Goal: Register for event/course

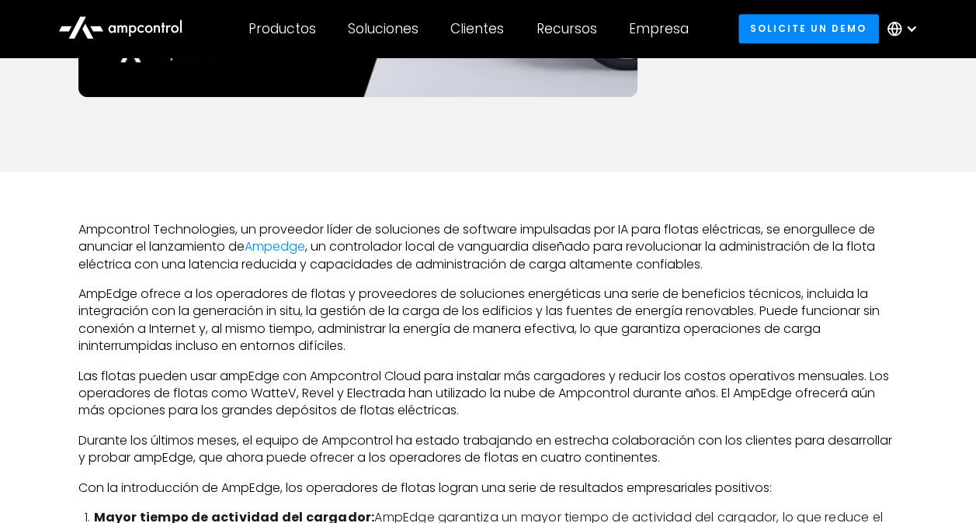
scroll to position [543, 0]
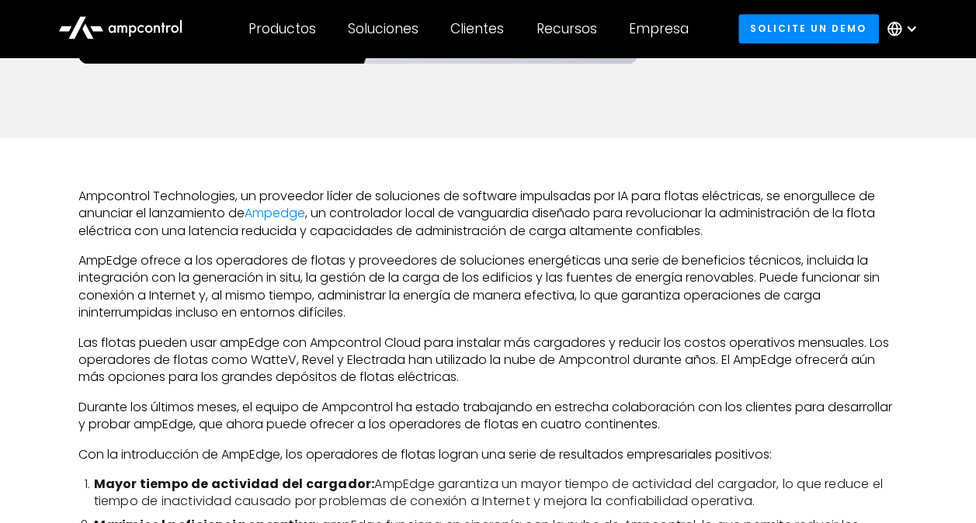
click at [907, 26] on div at bounding box center [911, 29] width 12 height 12
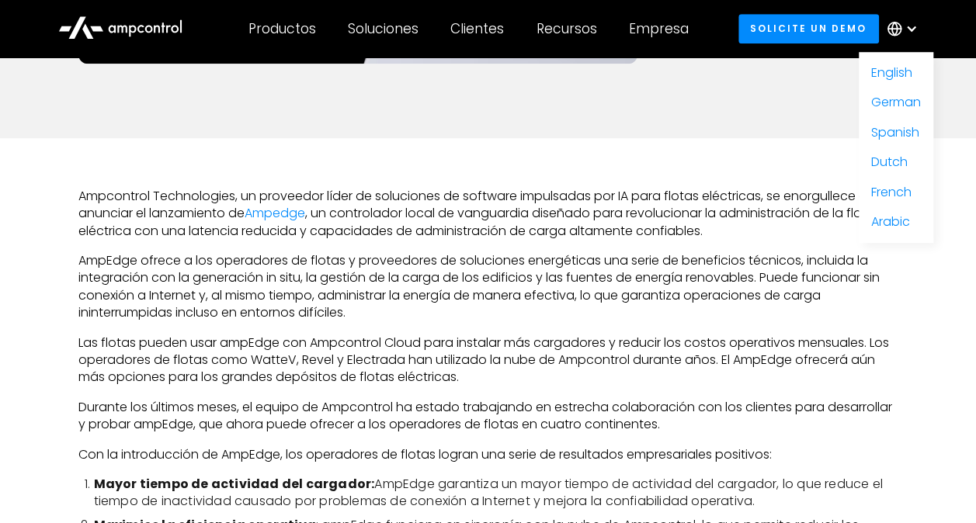
click at [907, 27] on div at bounding box center [911, 29] width 12 height 12
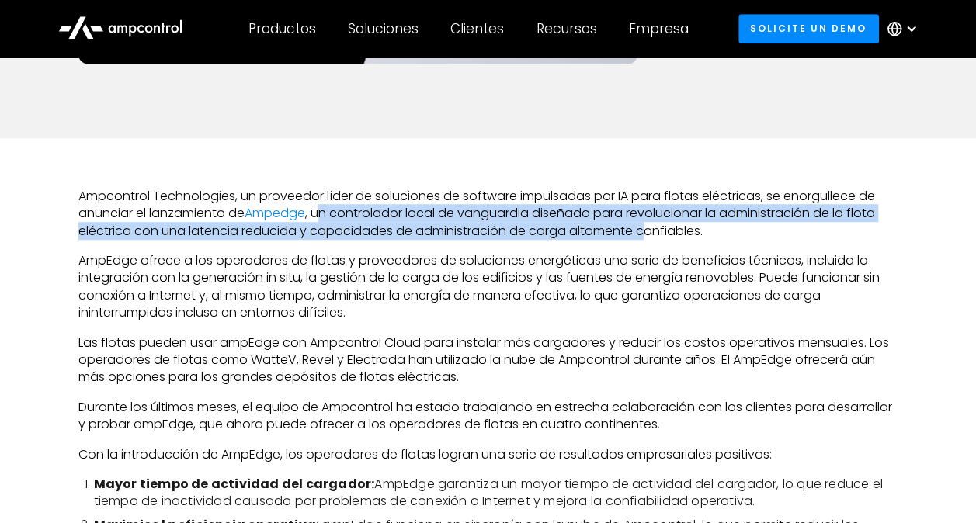
drag, startPoint x: 323, startPoint y: 210, endPoint x: 647, endPoint y: 233, distance: 325.2
click at [647, 233] on p "Ampcontrol Technologies, un proveedor líder de soluciones de software impulsada…" at bounding box center [488, 214] width 820 height 52
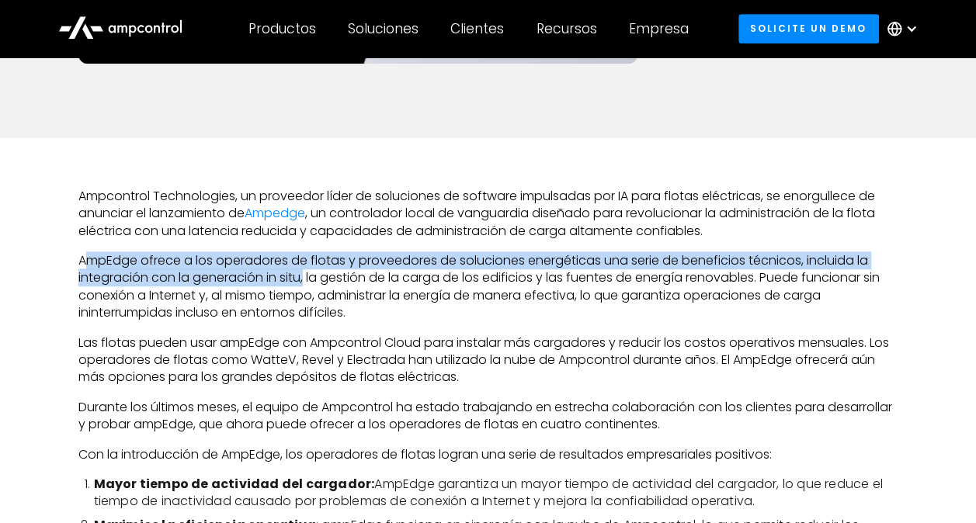
drag, startPoint x: 95, startPoint y: 259, endPoint x: 305, endPoint y: 276, distance: 210.2
click at [305, 276] on p "AmpEdge ofrece a los operadores de flotas y proveedores de soluciones energétic…" at bounding box center [488, 287] width 820 height 70
click at [441, 367] on p "Las flotas pueden usar ampEdge con Ampcontrol Cloud para instalar más cargadore…" at bounding box center [488, 361] width 820 height 52
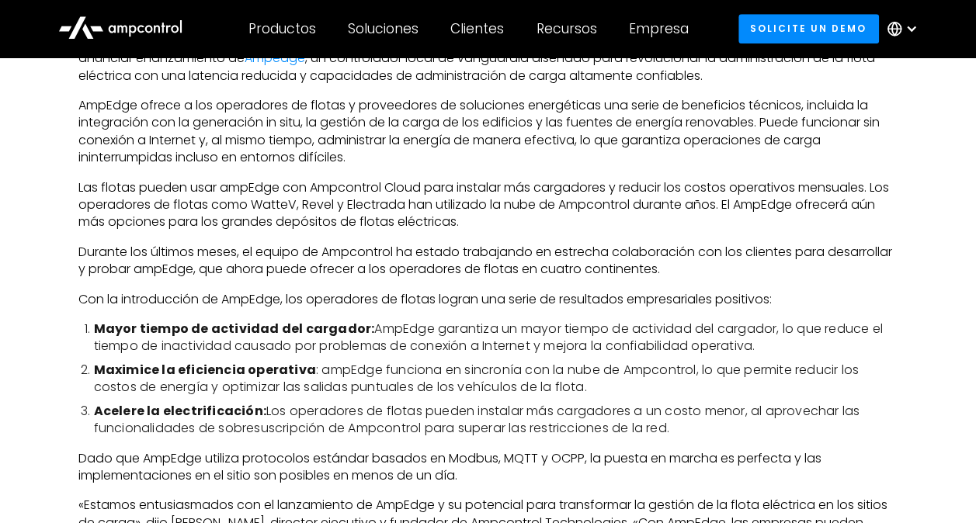
scroll to position [776, 0]
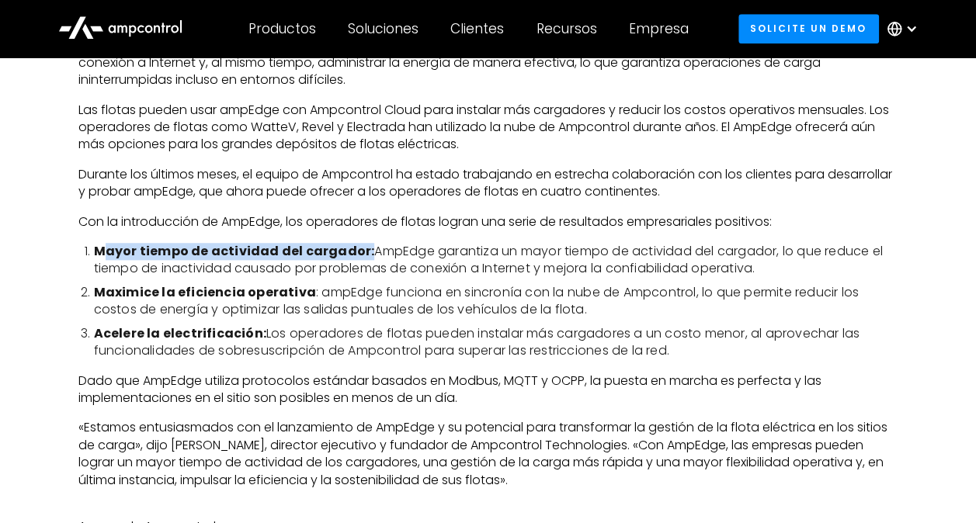
drag, startPoint x: 123, startPoint y: 242, endPoint x: 360, endPoint y: 251, distance: 237.7
click at [360, 251] on div "Ampcontrol Technologies, un proveedor líder de soluciones de software impulsada…" at bounding box center [488, 336] width 820 height 763
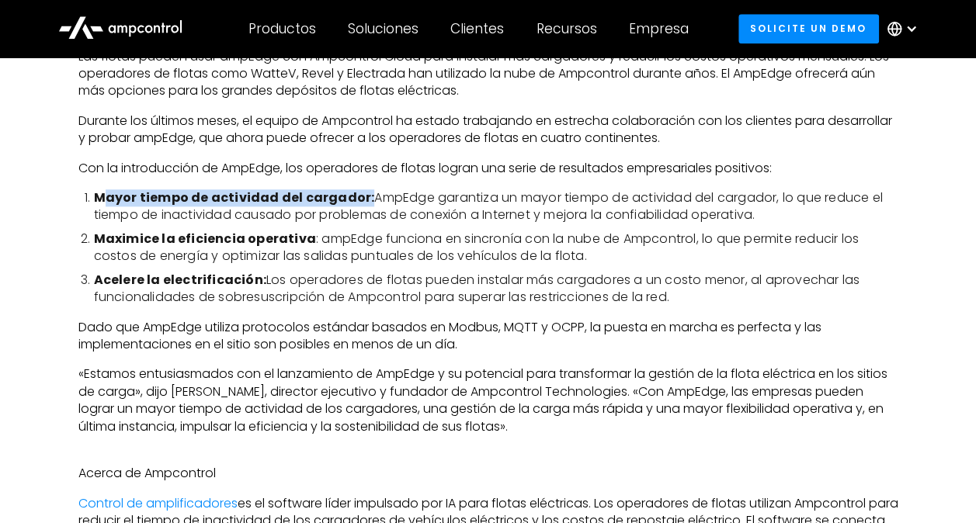
scroll to position [854, 0]
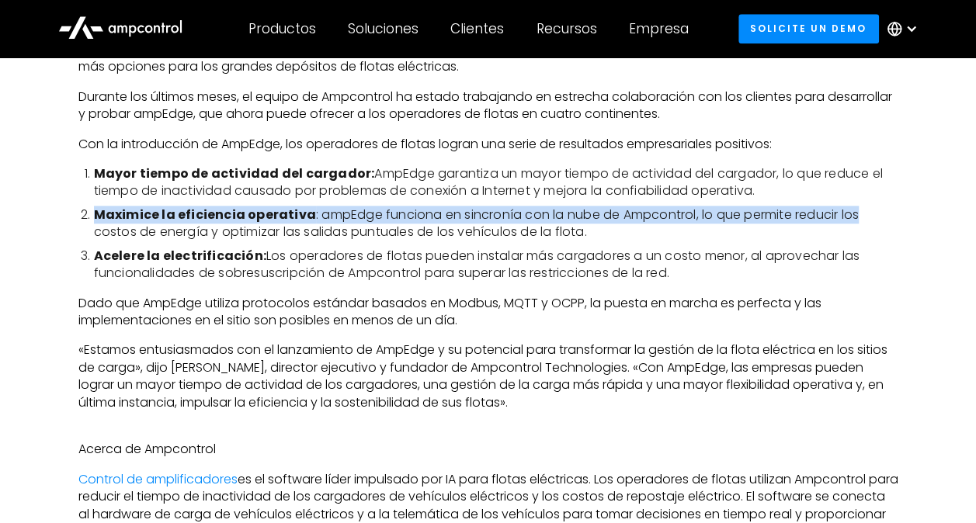
drag, startPoint x: 97, startPoint y: 213, endPoint x: 856, endPoint y: 217, distance: 759.0
click at [856, 217] on li "Maximice la eficiencia operativa : ampEdge funciona en sincronía con la nube de…" at bounding box center [496, 223] width 804 height 35
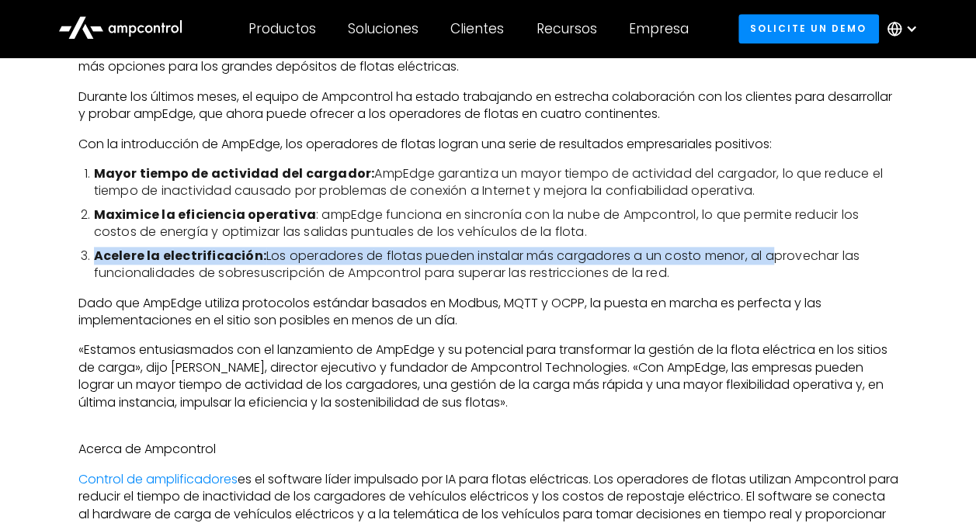
drag, startPoint x: 94, startPoint y: 252, endPoint x: 776, endPoint y: 253, distance: 682.2
click at [776, 253] on li "Acelere la electrificación: Los operadores de flotas pueden instalar más cargad…" at bounding box center [496, 265] width 804 height 35
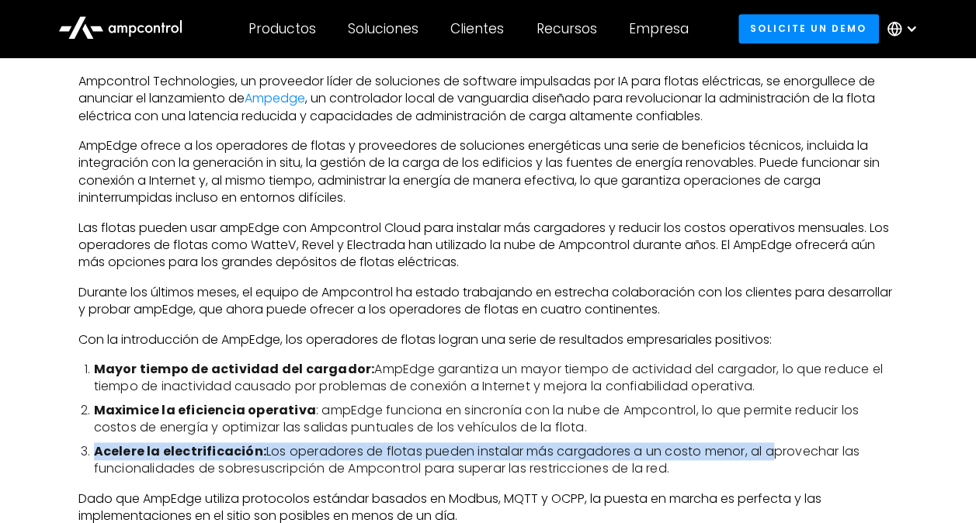
scroll to position [621, 0]
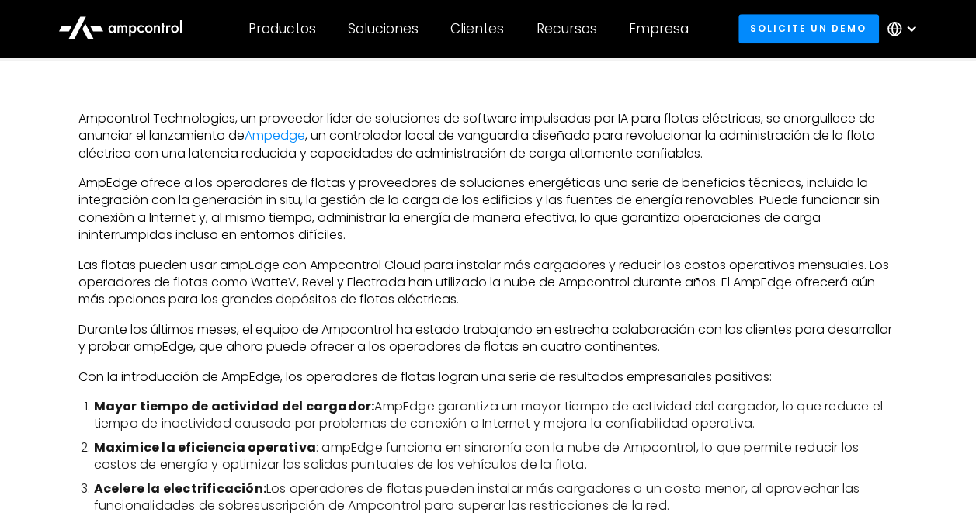
click at [55, 140] on div "Ampcontrol Technologies, un proveedor líder de soluciones de software impulsada…" at bounding box center [488, 492] width 976 height 862
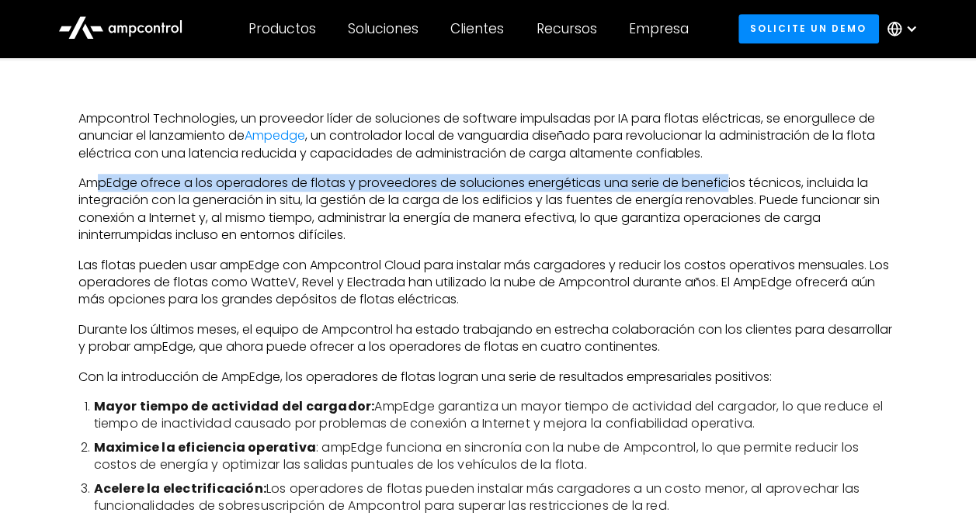
drag, startPoint x: 95, startPoint y: 176, endPoint x: 731, endPoint y: 186, distance: 636.5
click at [731, 186] on p "AmpEdge ofrece a los operadores de flotas y proveedores de soluciones energétic…" at bounding box center [488, 210] width 820 height 70
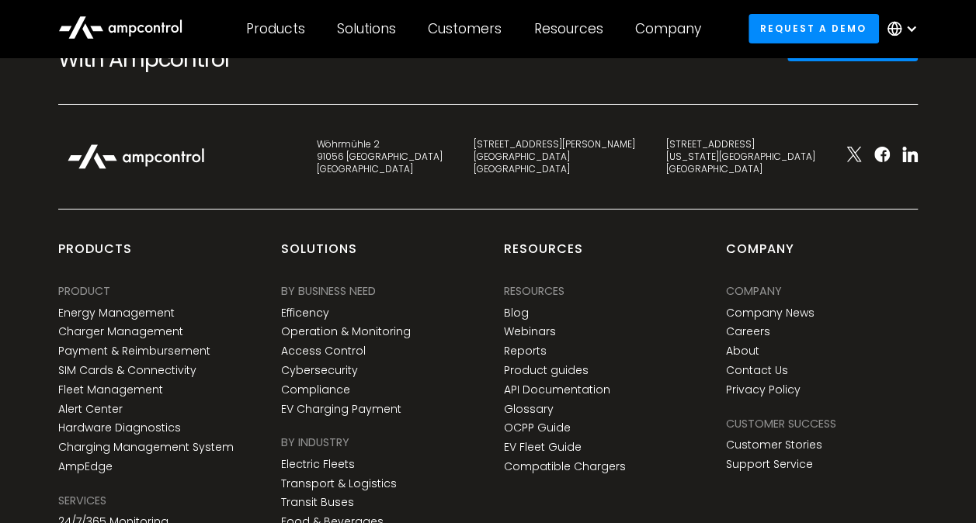
scroll to position [5666, 0]
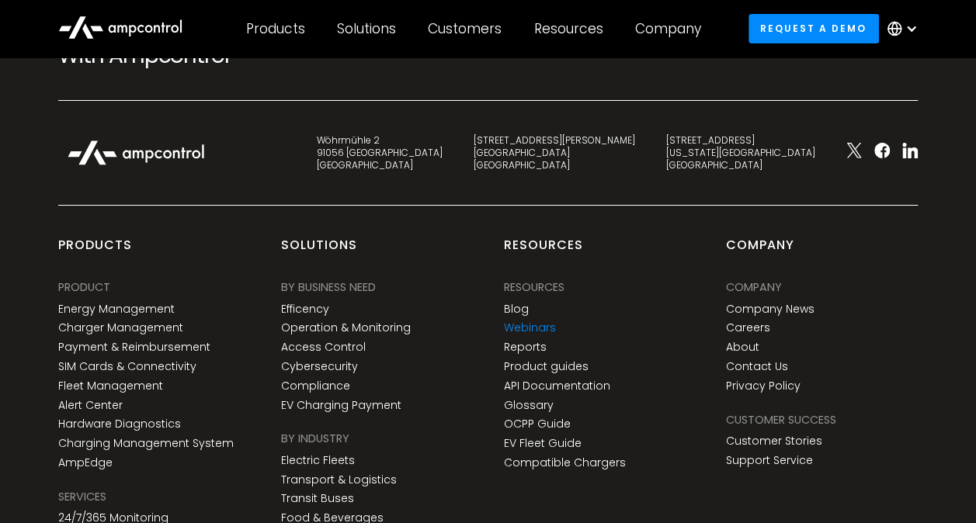
click at [525, 324] on link "Webinars" at bounding box center [530, 327] width 52 height 13
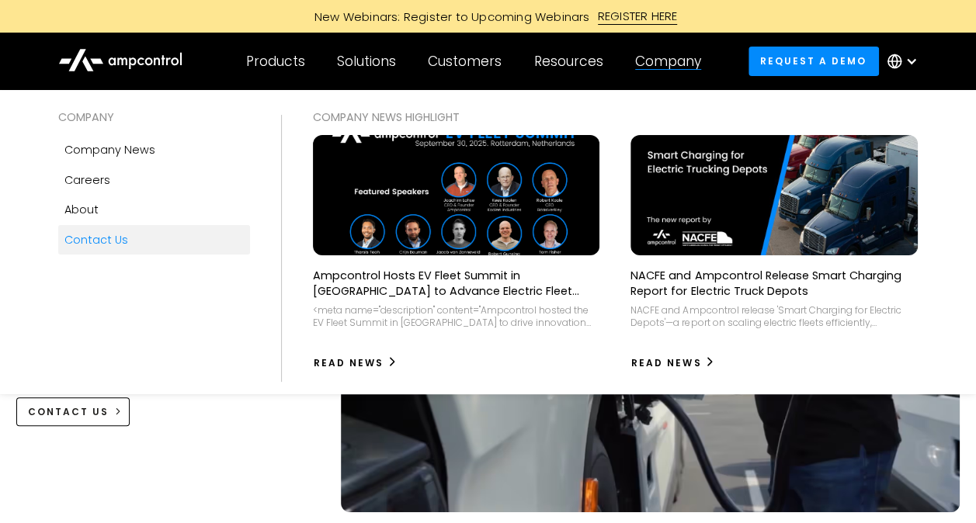
click at [170, 250] on link "Contact Us" at bounding box center [154, 239] width 192 height 29
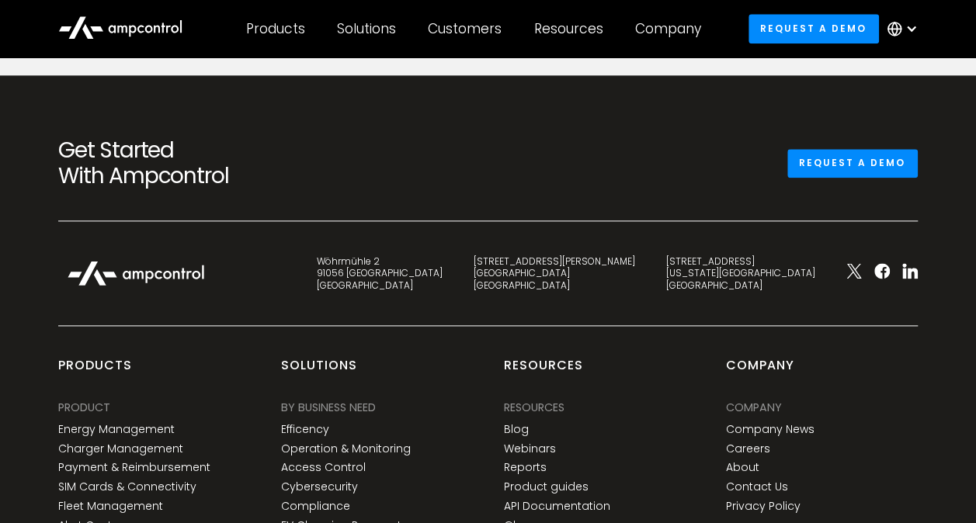
scroll to position [931, 0]
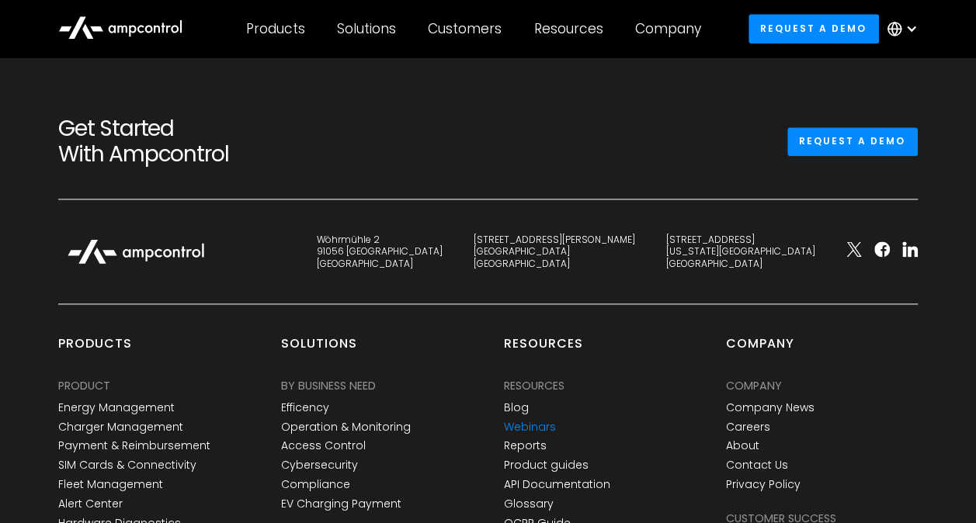
click at [536, 421] on link "Webinars" at bounding box center [530, 427] width 52 height 13
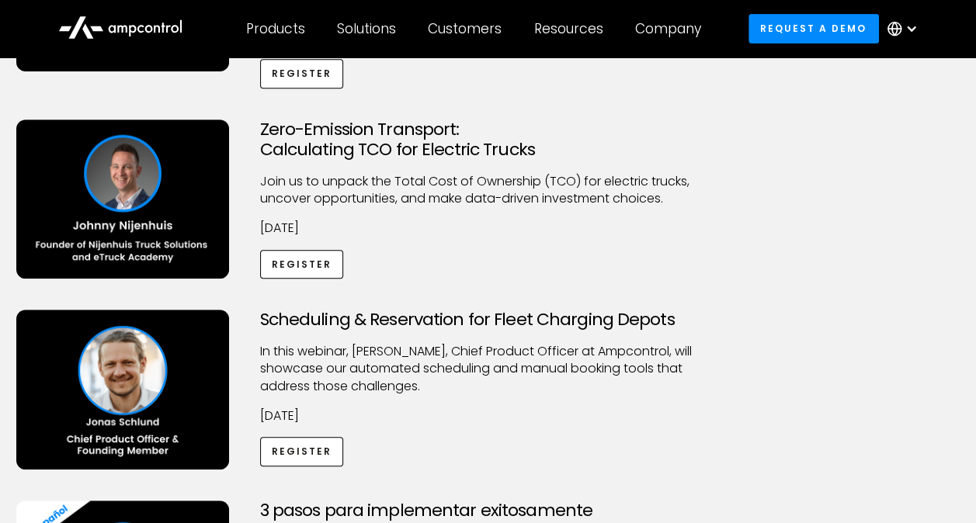
scroll to position [233, 0]
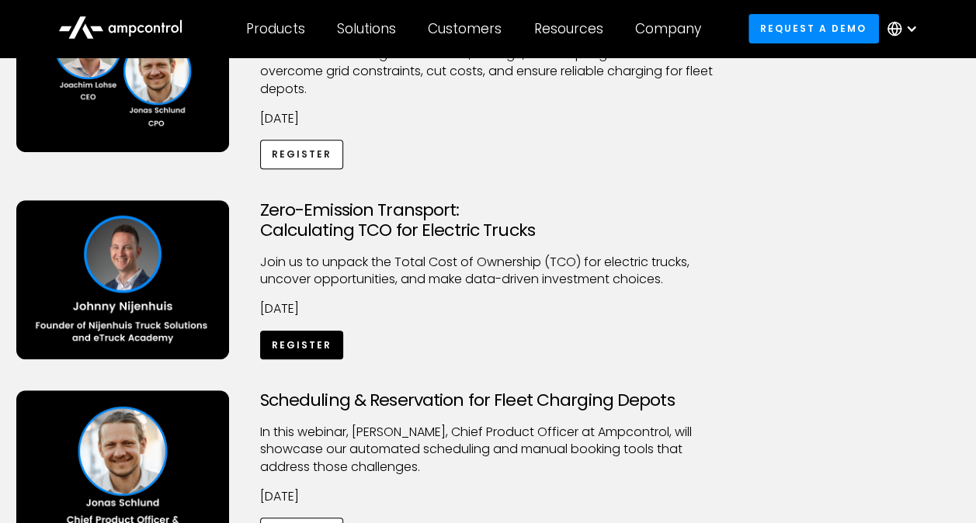
click at [300, 343] on link "Register" at bounding box center [302, 345] width 84 height 29
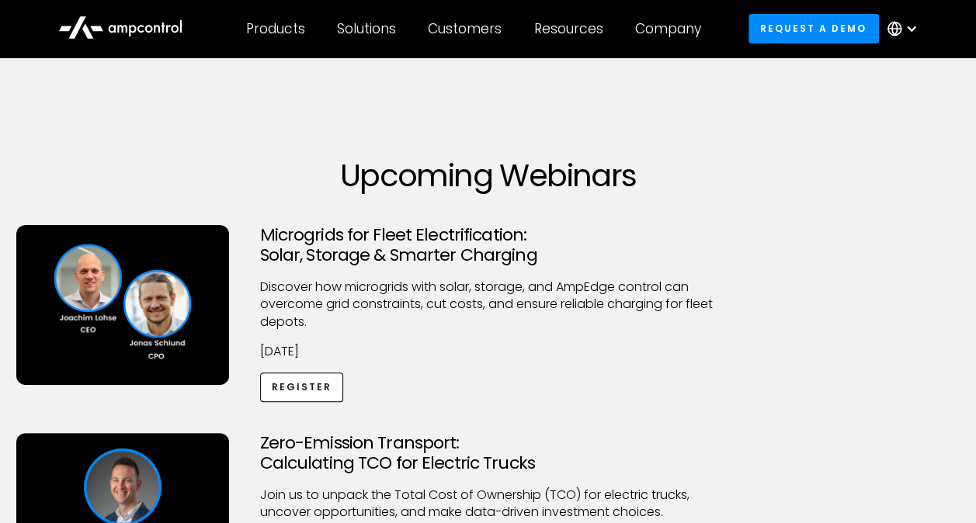
click at [414, 252] on h3 "Microgrids for Fleet Electrification: Solar, Storage & Smarter Charging" at bounding box center [488, 245] width 456 height 41
click at [273, 375] on link "Register" at bounding box center [302, 387] width 84 height 29
